Goal: Find specific page/section: Find specific page/section

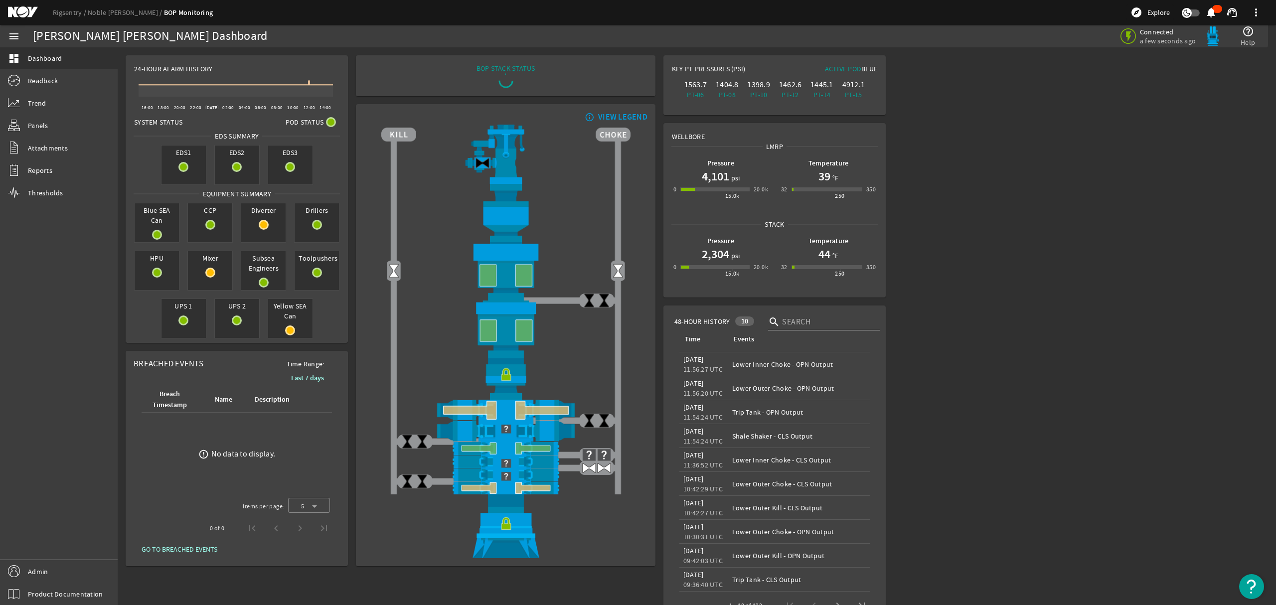
click at [32, 10] on mat-icon at bounding box center [30, 12] width 45 height 12
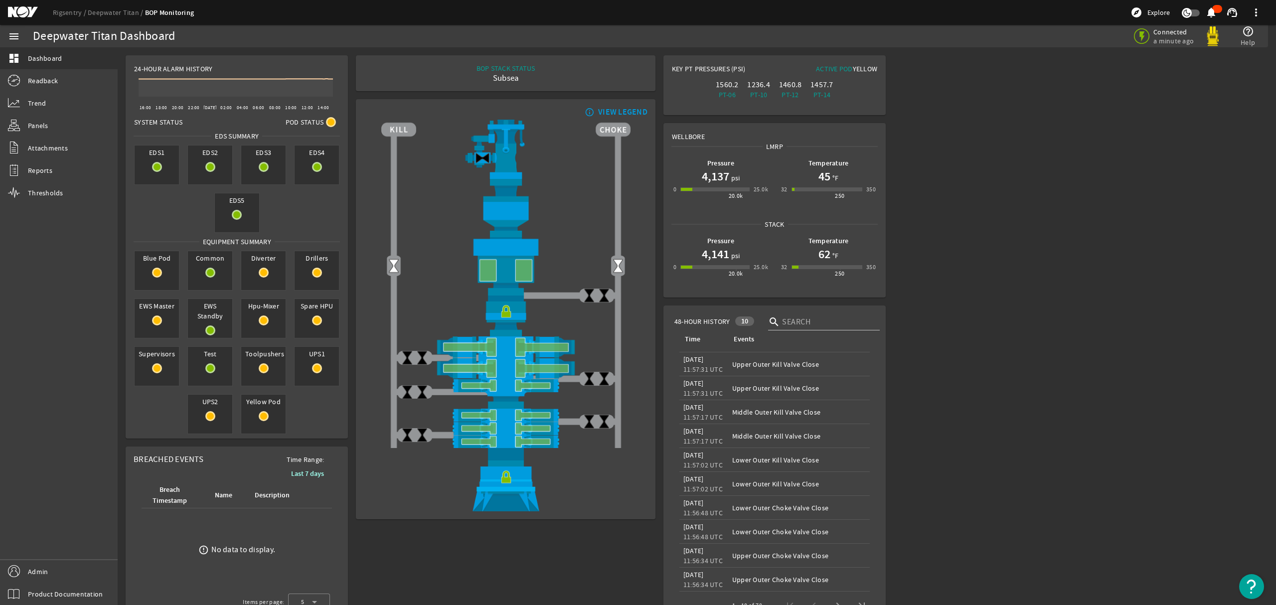
click at [1000, 403] on rigsentry-main-dashboard "Deepwater Titan Dashboard Connected a minute ago help_outline Help 24-Hour Alar…" at bounding box center [697, 358] width 1159 height 623
